Goal: Task Accomplishment & Management: Manage account settings

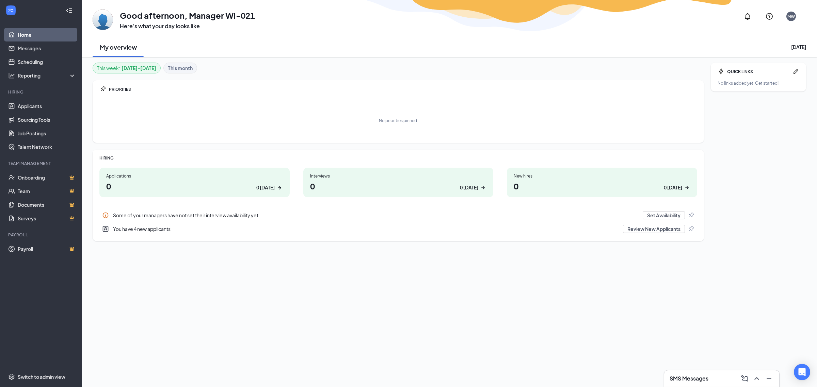
click at [154, 231] on div "You have 4 new applicants" at bounding box center [366, 229] width 506 height 7
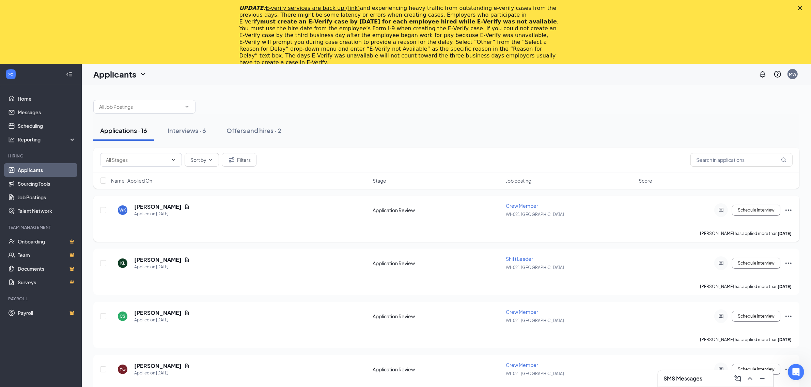
click at [791, 212] on icon "Ellipses" at bounding box center [788, 210] width 8 height 8
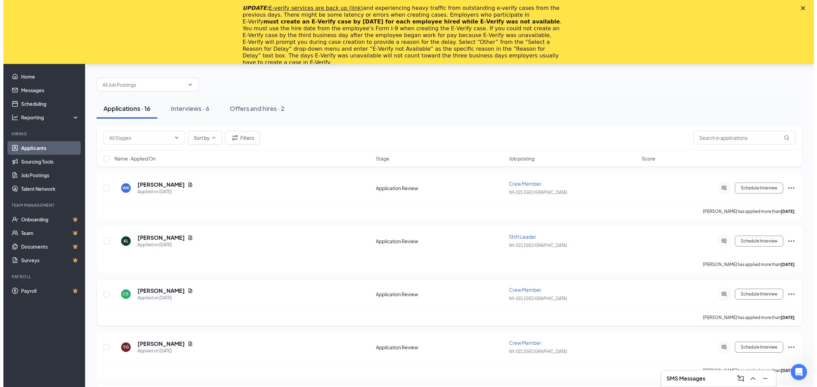
scroll to position [43, 0]
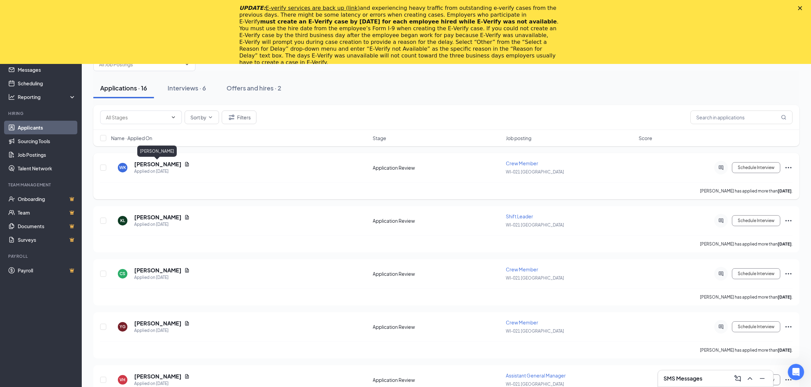
click at [165, 164] on h5 "[PERSON_NAME]" at bounding box center [157, 164] width 47 height 7
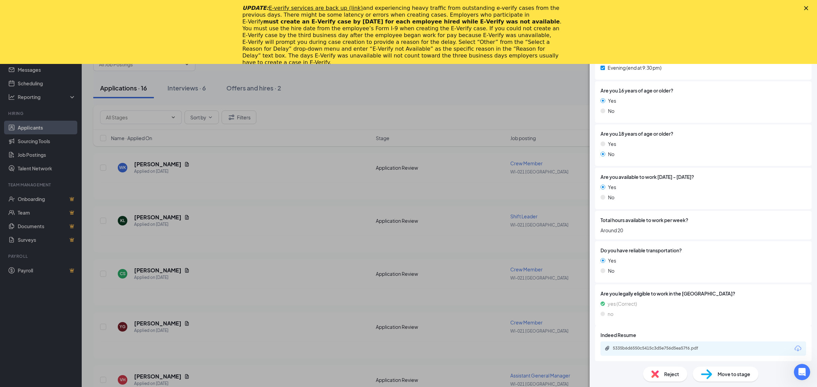
scroll to position [181, 0]
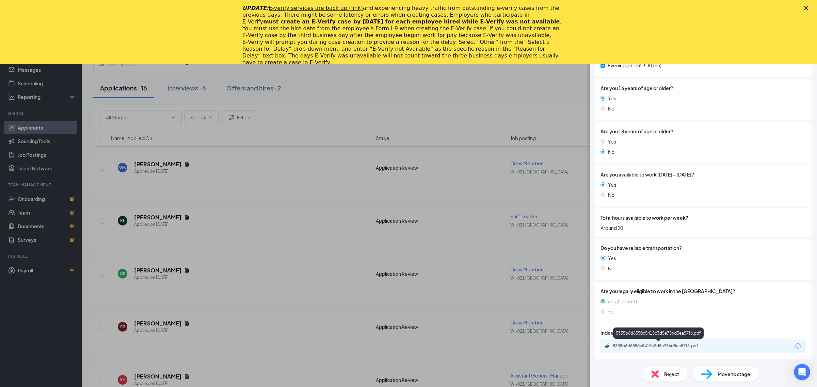
click at [695, 346] on div "5335b6d6550c5415c3d5e756d5ea57f6.pdf" at bounding box center [660, 345] width 95 height 5
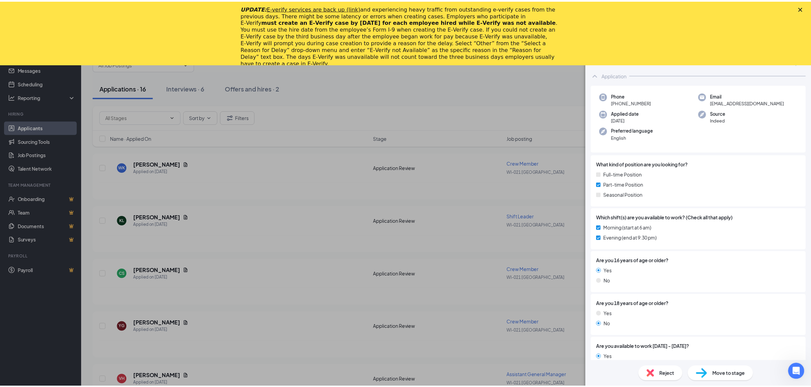
scroll to position [0, 0]
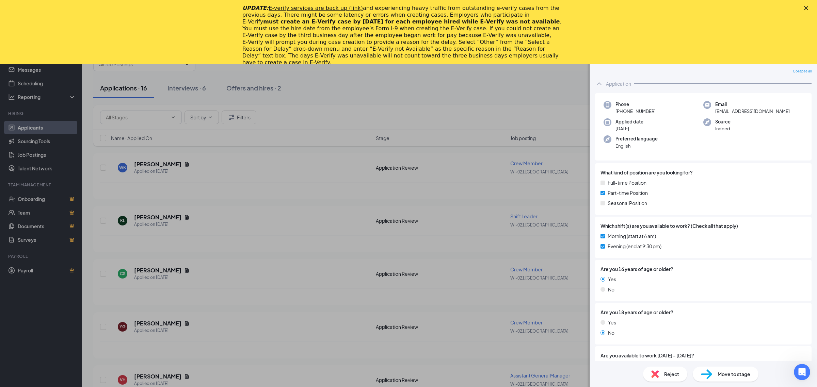
click at [538, 115] on div "WK [PERSON_NAME] Crew Member at WI-021 [GEOGRAPHIC_DATA] Add a tag Application …" at bounding box center [408, 193] width 817 height 387
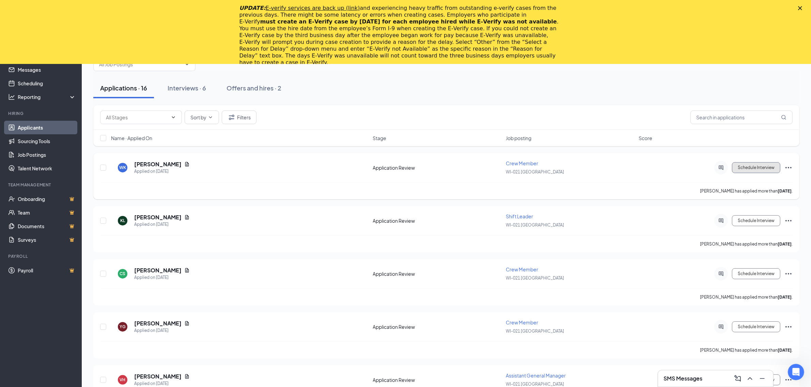
drag, startPoint x: 772, startPoint y: 169, endPoint x: 768, endPoint y: 170, distance: 3.4
click at [769, 170] on button "Schedule Interview" at bounding box center [756, 167] width 48 height 11
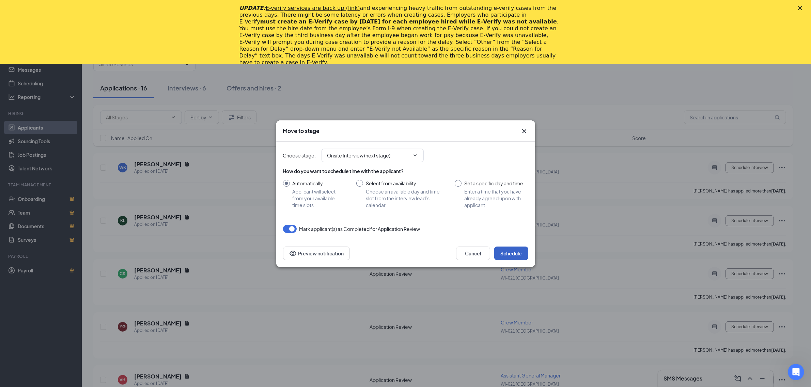
click at [522, 255] on button "Schedule" at bounding box center [511, 254] width 34 height 14
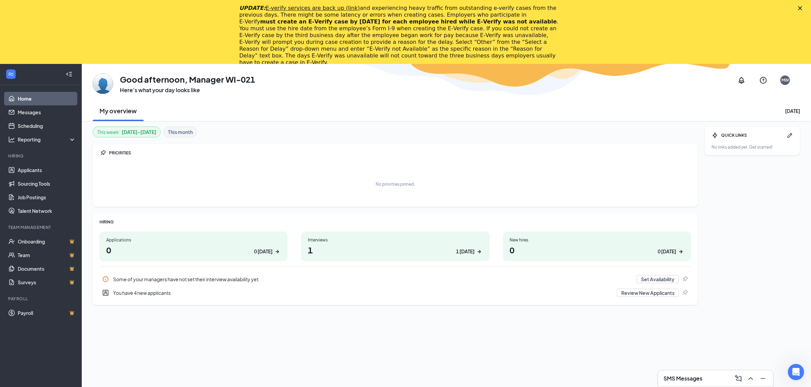
click at [222, 279] on div "Some of your managers have not set their interview availability yet" at bounding box center [372, 279] width 519 height 7
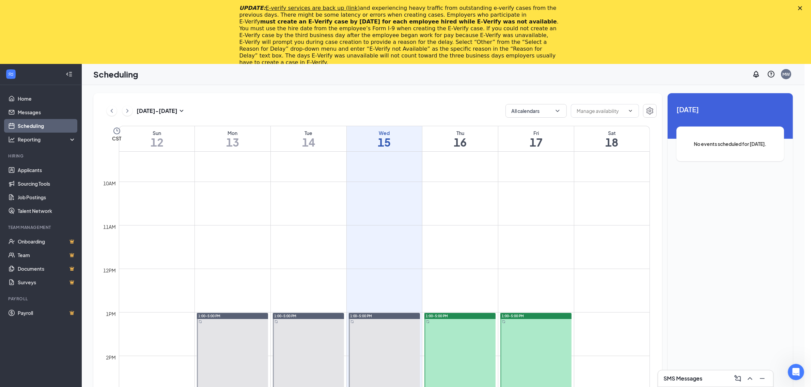
scroll to position [436, 0]
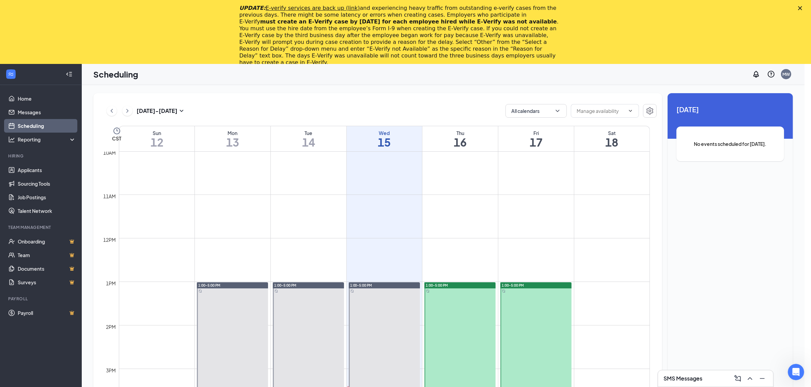
click at [276, 87] on div "[DATE] - [DATE] All calendars CST Sun 12 Mon 13 Tue 14 Wed 15 Thu 16 Fri 17 Sat…" at bounding box center [443, 268] width 722 height 366
click at [34, 116] on link "Messages" at bounding box center [47, 113] width 58 height 14
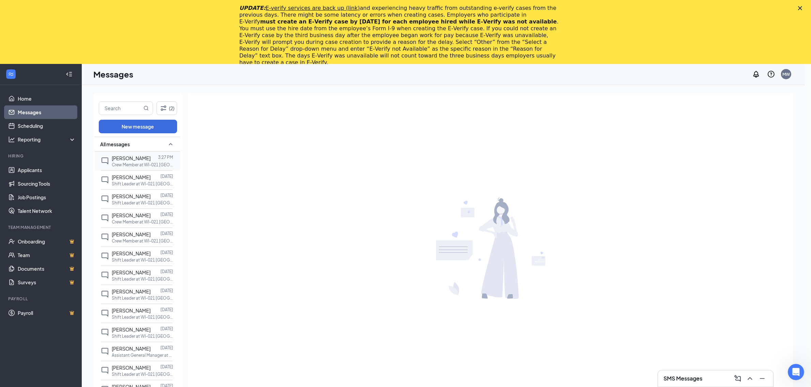
click at [129, 163] on p "Crew Member at WI-021 [GEOGRAPHIC_DATA]" at bounding box center [142, 165] width 61 height 6
